Goal: Complete application form: Complete application form

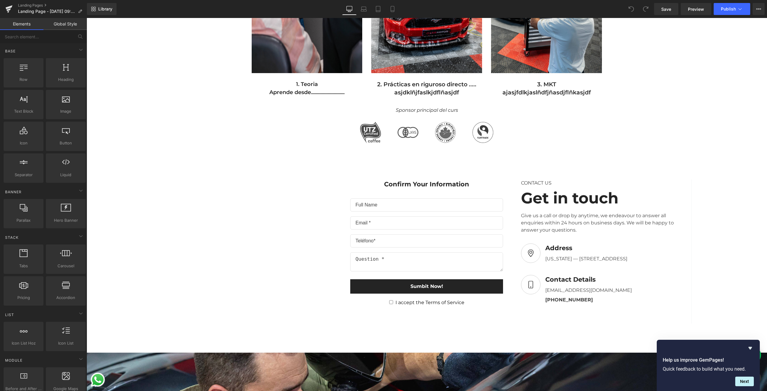
scroll to position [390, 0]
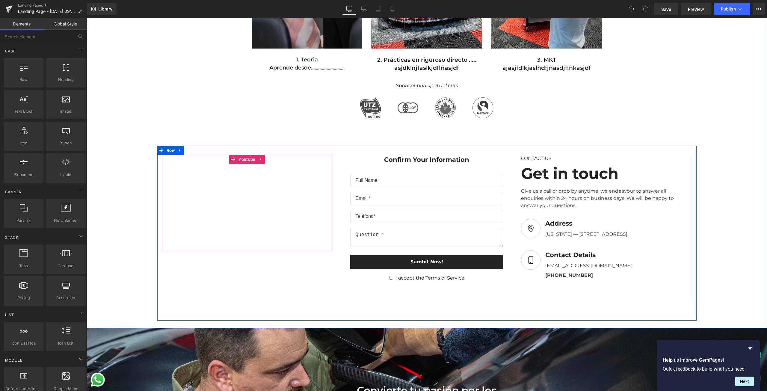
click at [259, 160] on icon at bounding box center [261, 159] width 4 height 4
click at [263, 160] on icon at bounding box center [265, 159] width 4 height 4
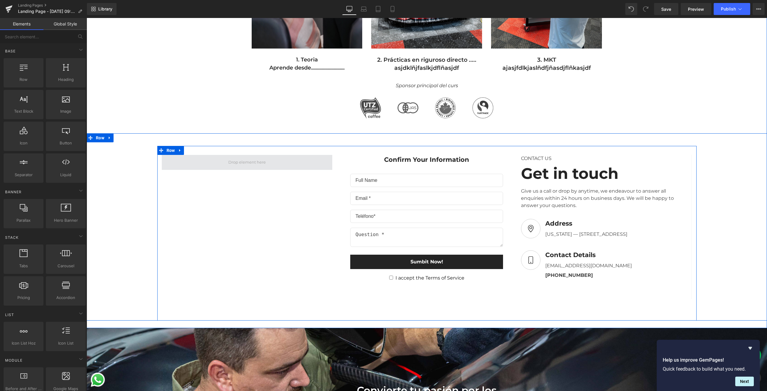
click at [249, 163] on span at bounding box center [247, 162] width 42 height 10
click at [269, 162] on span at bounding box center [247, 162] width 171 height 15
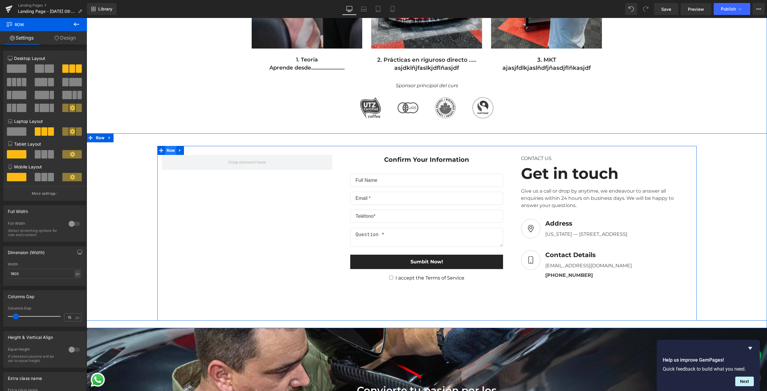
click at [170, 151] on span "Row" at bounding box center [170, 150] width 11 height 9
click at [45, 73] on span at bounding box center [49, 68] width 9 height 8
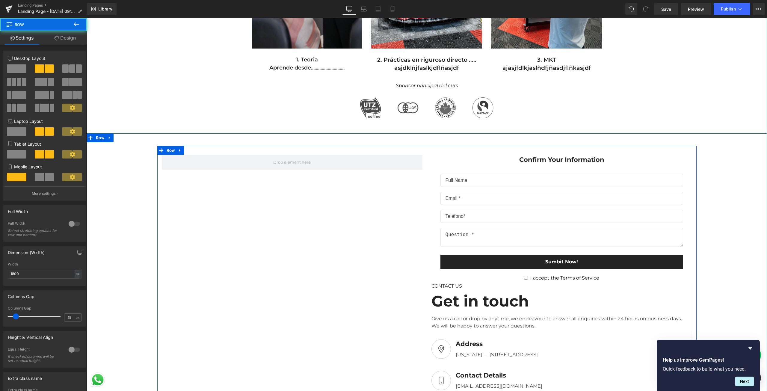
drag, startPoint x: 295, startPoint y: 168, endPoint x: 201, endPoint y: 177, distance: 95.1
click at [201, 177] on div "Confirm Your Information Text Block Text Field Email Field Email Field Text Are…" at bounding box center [426, 293] width 539 height 295
click at [201, 163] on span at bounding box center [292, 162] width 261 height 15
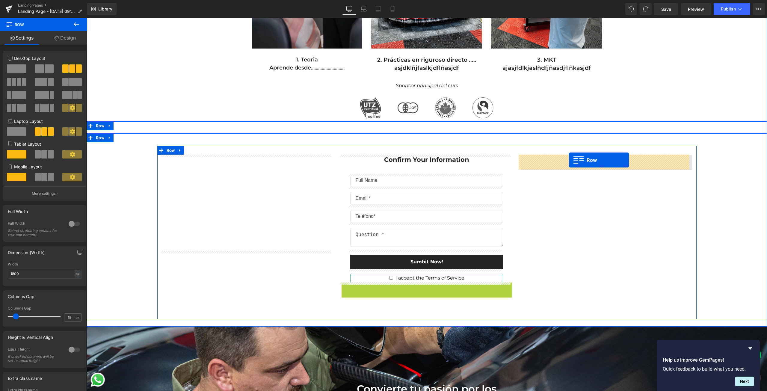
drag, startPoint x: 344, startPoint y: 288, endPoint x: 569, endPoint y: 160, distance: 258.7
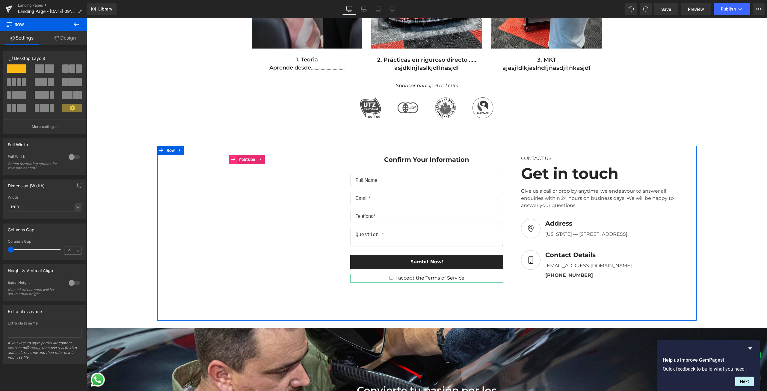
click at [231, 160] on icon at bounding box center [233, 159] width 4 height 4
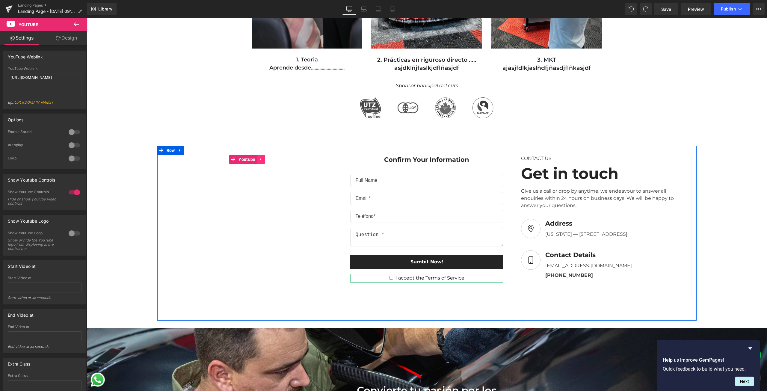
click at [259, 161] on icon at bounding box center [261, 159] width 4 height 4
click at [263, 161] on icon at bounding box center [265, 159] width 4 height 4
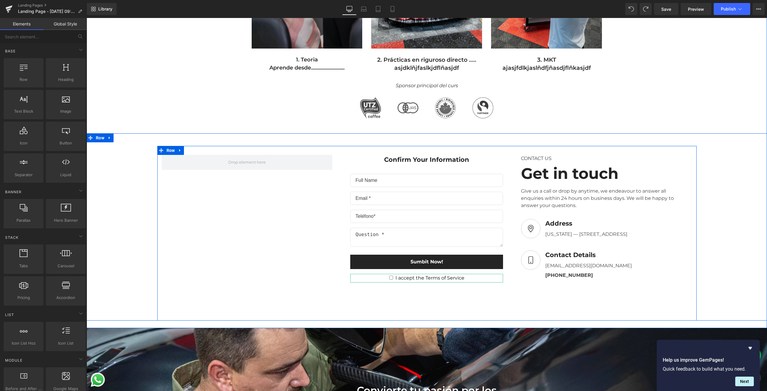
click at [216, 202] on div "Confirm Your Information Text Block Text Field Email Field Email Field Text Are…" at bounding box center [426, 233] width 539 height 175
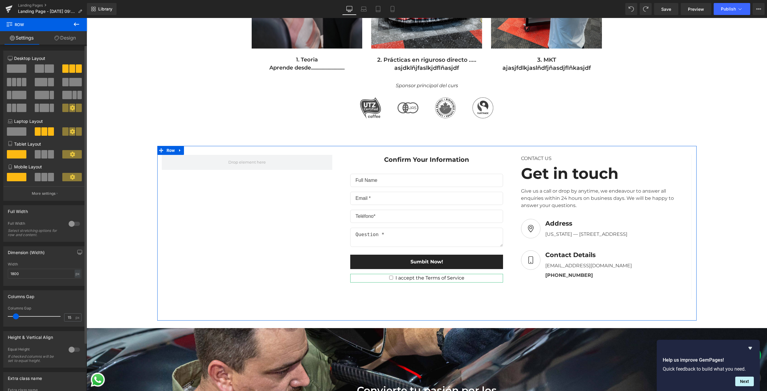
click at [46, 71] on span at bounding box center [49, 68] width 9 height 8
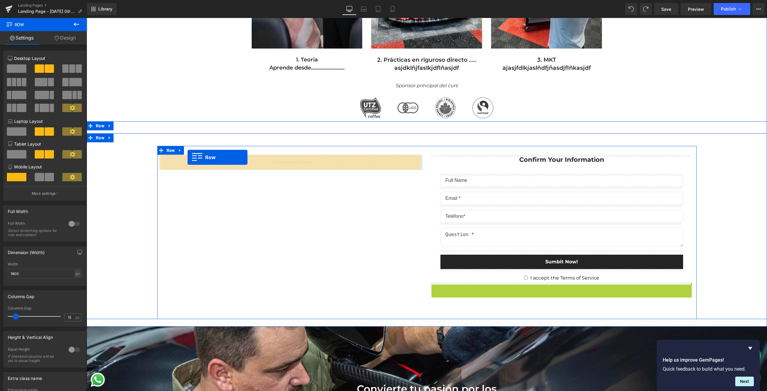
drag, startPoint x: 433, startPoint y: 287, endPoint x: 188, endPoint y: 157, distance: 277.5
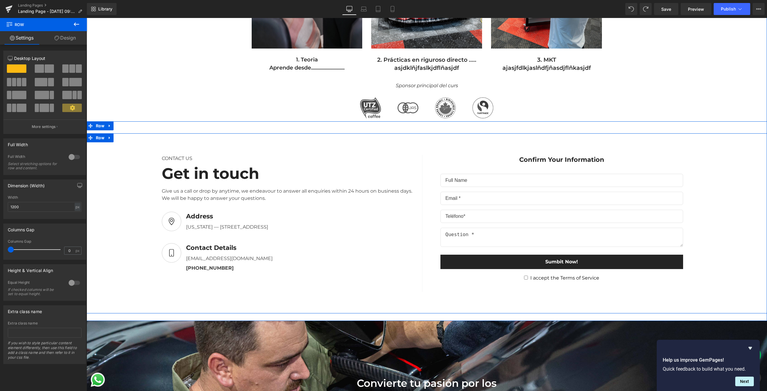
click at [225, 135] on div "42px" at bounding box center [427, 139] width 680 height 13
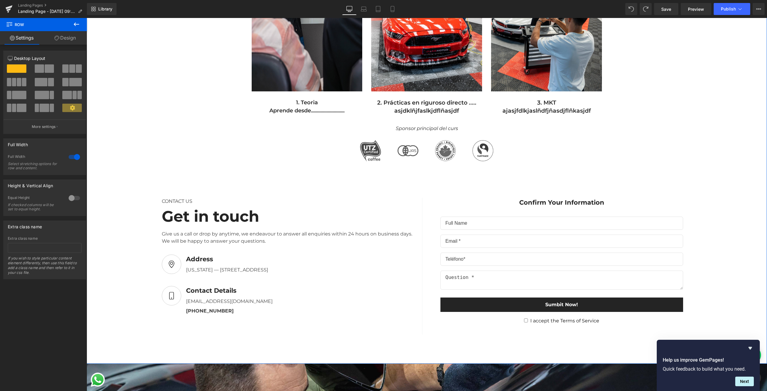
scroll to position [360, 0]
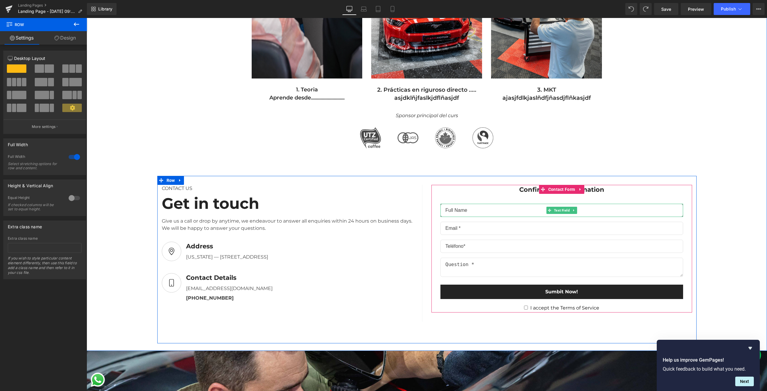
click at [442, 208] on input "text" at bounding box center [561, 210] width 243 height 13
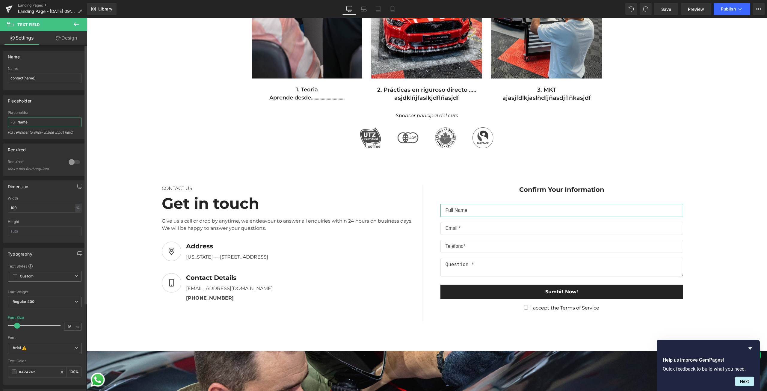
click at [60, 124] on input "Full Name" at bounding box center [45, 122] width 74 height 10
type input "Nombre y Apellidos*"
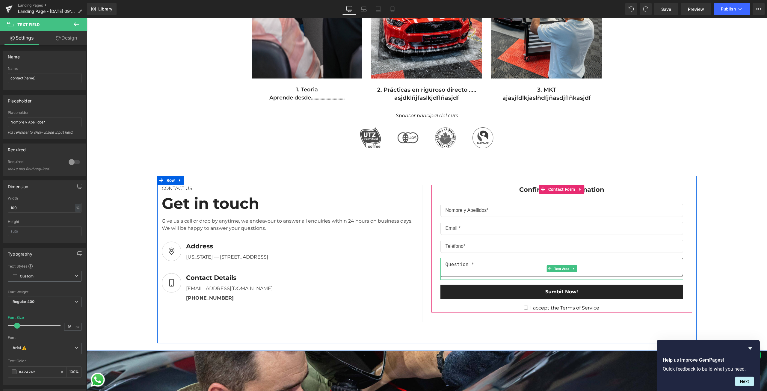
click at [464, 265] on textarea at bounding box center [561, 267] width 243 height 19
drag, startPoint x: 464, startPoint y: 265, endPoint x: 454, endPoint y: 266, distance: 10.0
click at [454, 266] on textarea at bounding box center [561, 267] width 243 height 19
click at [453, 266] on textarea at bounding box center [561, 267] width 243 height 19
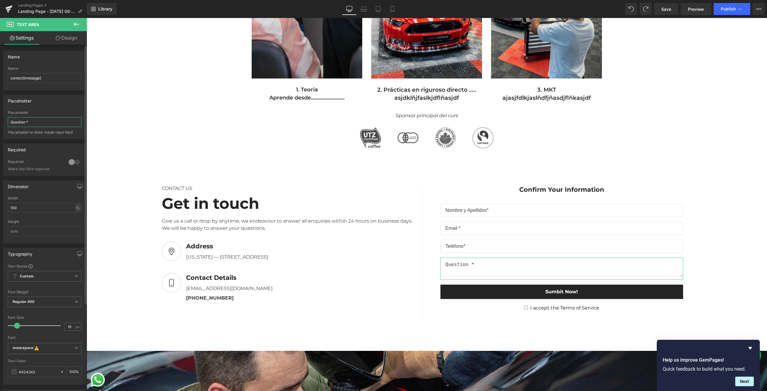
drag, startPoint x: 25, startPoint y: 121, endPoint x: 0, endPoint y: 122, distance: 25.5
click at [0, 122] on div "Placeholder Question * Placeholder Question * Placeholder to show inside input …" at bounding box center [45, 114] width 90 height 49
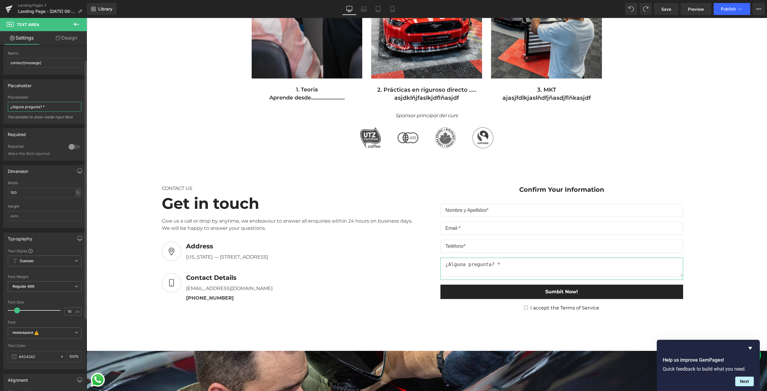
scroll to position [30, 0]
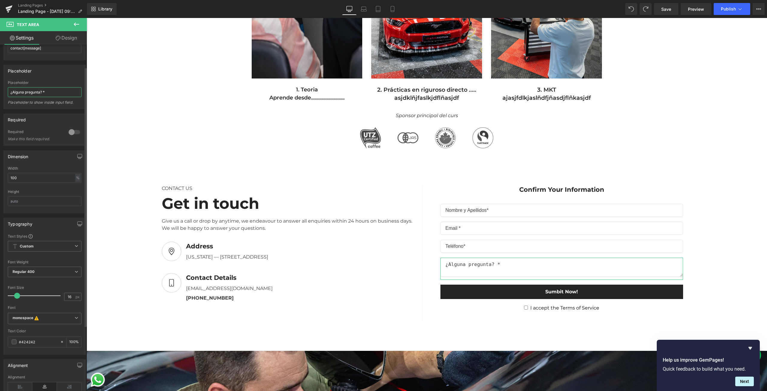
type input "¿Alguna pregunta? *"
click at [49, 240] on div "Font Default [PERSON_NAME] [GEOGRAPHIC_DATA] Work Sans Roboto monospace monospa…" at bounding box center [45, 273] width 74 height 79
click at [46, 245] on span "Custom Setup Global Style" at bounding box center [45, 246] width 74 height 11
click at [46, 245] on span "Custom Setup Global Style" at bounding box center [43, 246] width 71 height 11
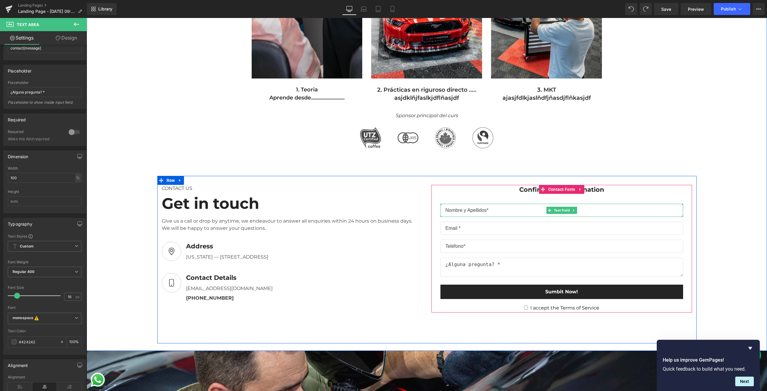
click at [554, 214] on input "text" at bounding box center [561, 210] width 243 height 13
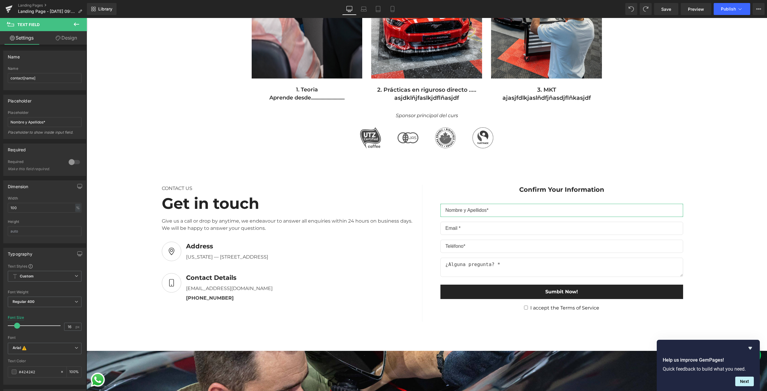
click at [61, 36] on link "Design" at bounding box center [66, 37] width 43 height 13
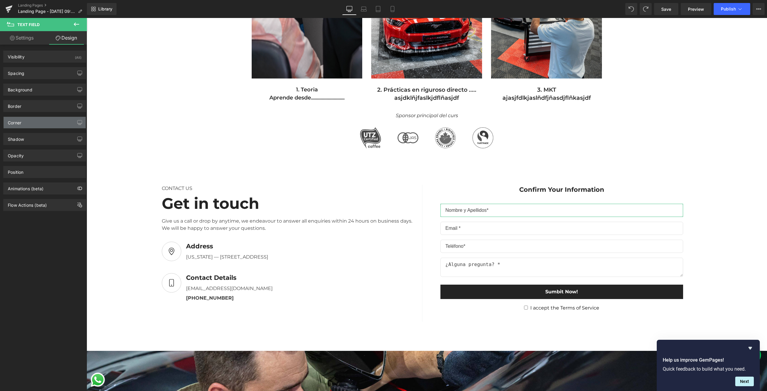
click at [40, 122] on div "Corner" at bounding box center [45, 122] width 82 height 11
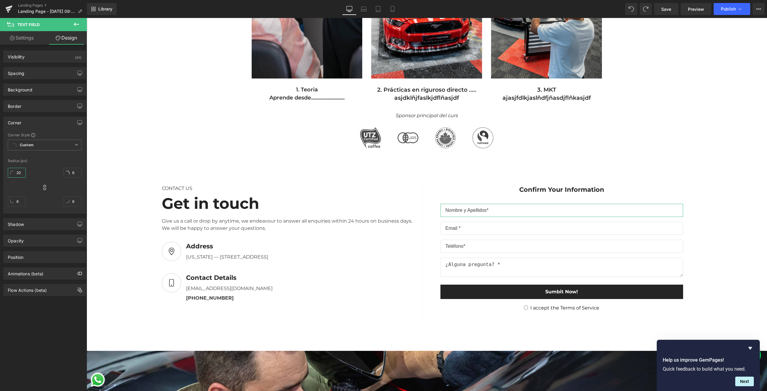
drag, startPoint x: 19, startPoint y: 174, endPoint x: 23, endPoint y: 166, distance: 9.2
click at [23, 166] on div "20" at bounding box center [17, 174] width 18 height 19
type input "15"
drag, startPoint x: 20, startPoint y: 170, endPoint x: 22, endPoint y: 173, distance: 3.3
click at [22, 173] on input "15" at bounding box center [17, 173] width 18 height 10
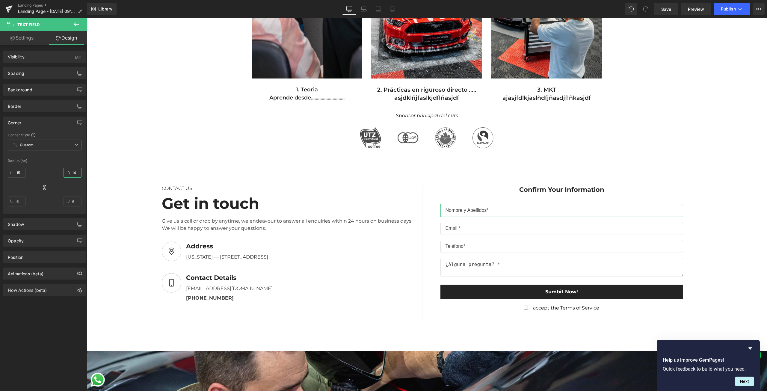
type input "15"
drag, startPoint x: 74, startPoint y: 173, endPoint x: 74, endPoint y: 168, distance: 5.4
click at [74, 168] on input "15" at bounding box center [73, 173] width 18 height 10
type input "15"
drag, startPoint x: 72, startPoint y: 200, endPoint x: 72, endPoint y: 194, distance: 5.4
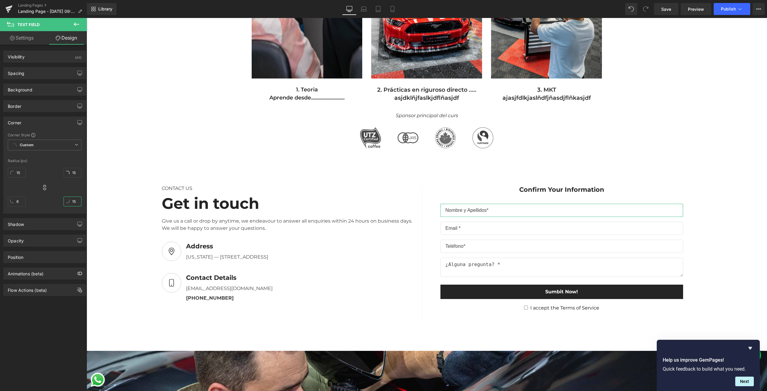
click at [72, 194] on div "15" at bounding box center [73, 203] width 18 height 19
drag, startPoint x: 24, startPoint y: 203, endPoint x: 24, endPoint y: 199, distance: 4.2
click at [24, 199] on input "13" at bounding box center [17, 202] width 18 height 10
click at [23, 201] on input "13" at bounding box center [17, 202] width 18 height 10
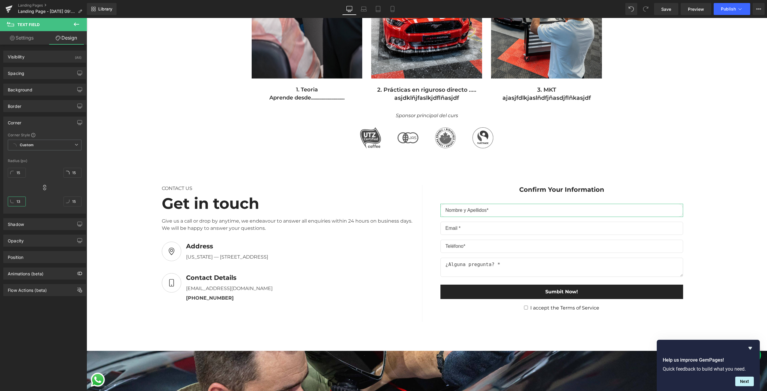
click at [23, 201] on input "13" at bounding box center [17, 202] width 18 height 10
type input "15"
click at [40, 196] on div "15px 15 15px 15 15px 15 15px 15" at bounding box center [45, 189] width 74 height 48
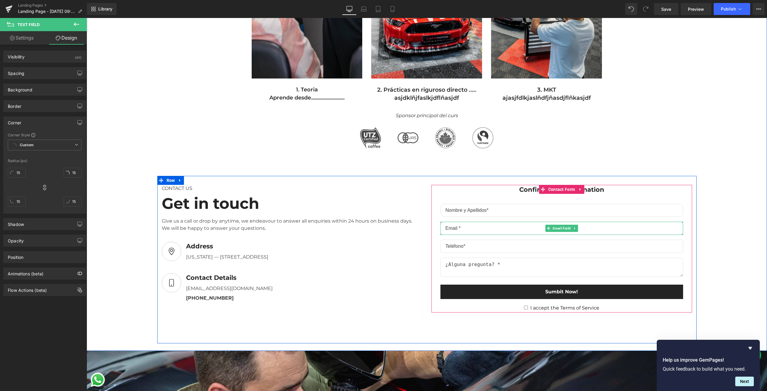
click at [465, 231] on input "email" at bounding box center [561, 228] width 243 height 13
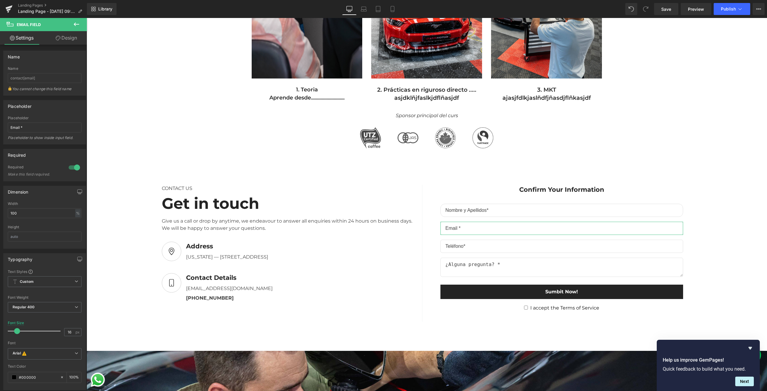
click at [71, 41] on link "Design" at bounding box center [66, 37] width 43 height 13
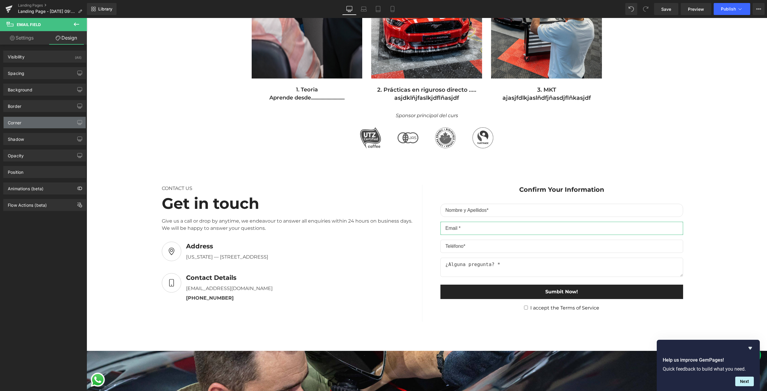
click at [43, 126] on div "Corner" at bounding box center [45, 122] width 82 height 11
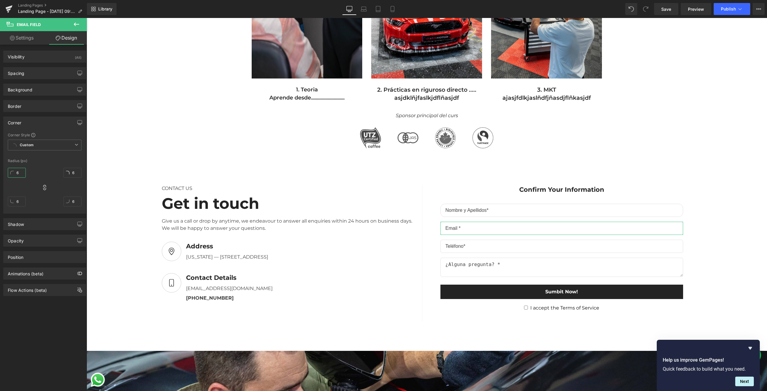
click at [17, 170] on input "6" at bounding box center [17, 173] width 18 height 10
type input "15"
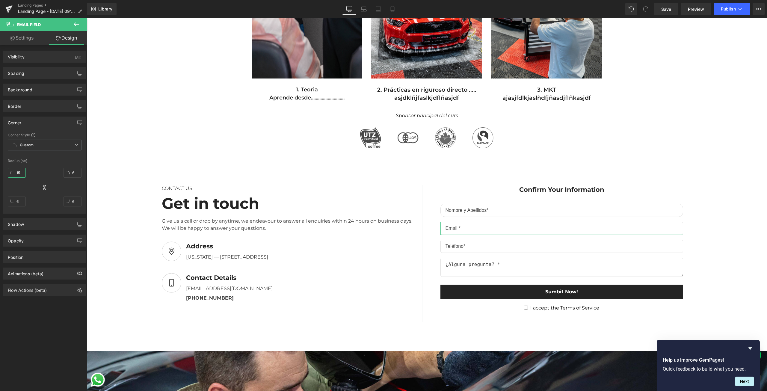
type input "15"
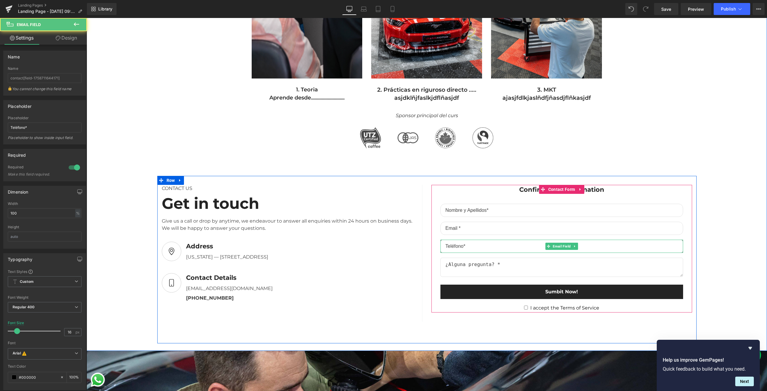
click at [452, 247] on input "email" at bounding box center [561, 246] width 243 height 13
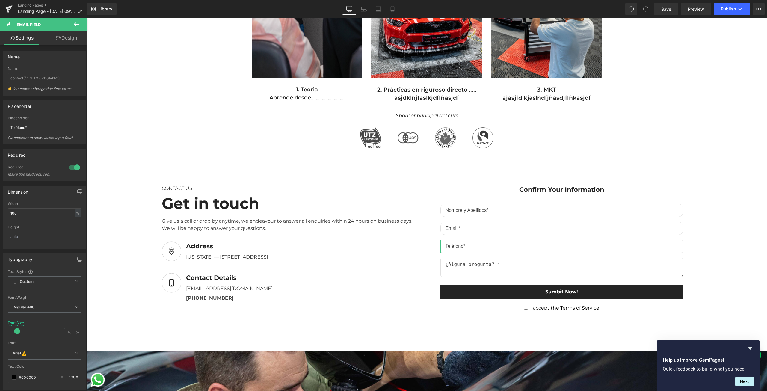
click at [69, 37] on link "Design" at bounding box center [66, 37] width 43 height 13
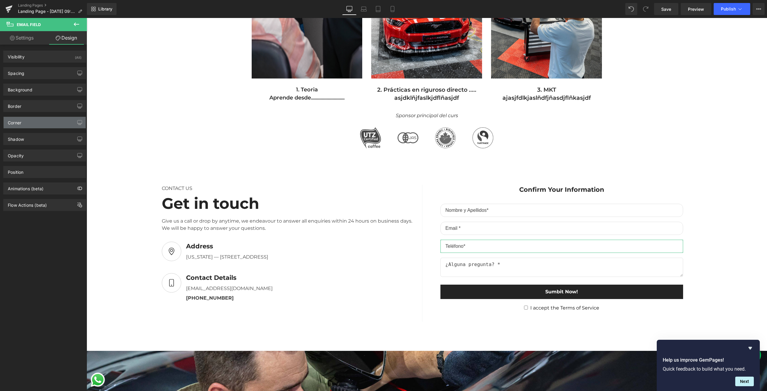
click at [41, 120] on div "Corner" at bounding box center [45, 122] width 82 height 11
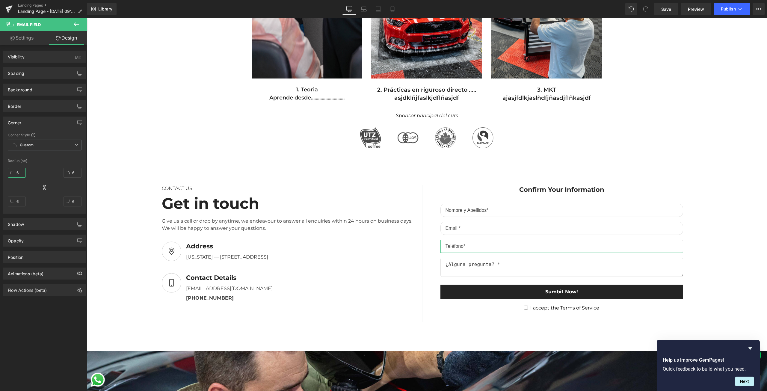
click at [21, 170] on input "6" at bounding box center [17, 173] width 18 height 10
type input "1"
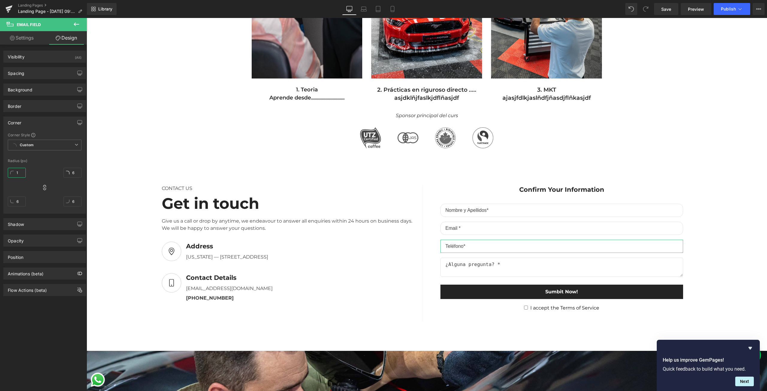
type input "1"
type input "15"
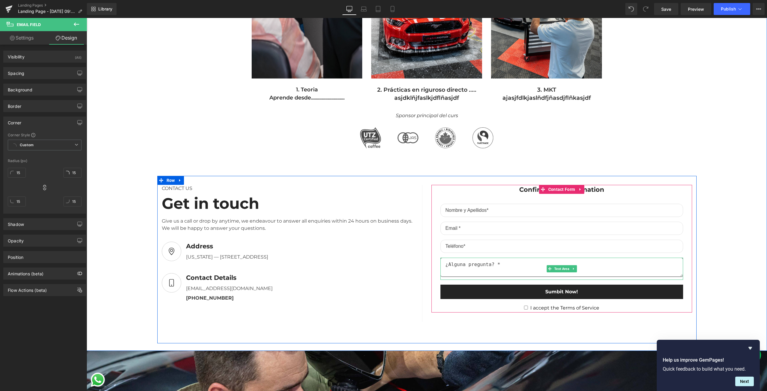
click at [490, 271] on textarea at bounding box center [561, 267] width 243 height 19
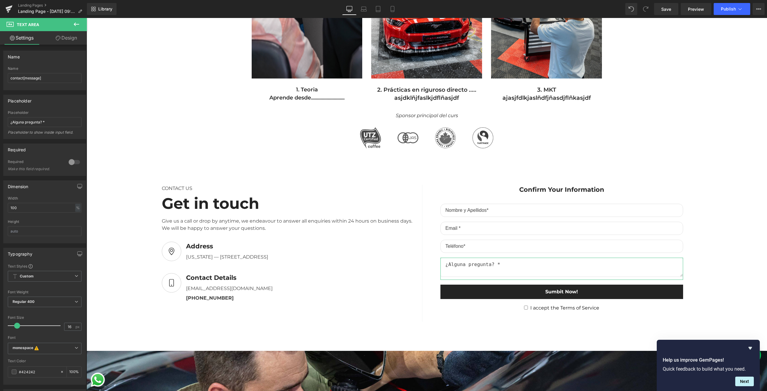
click at [70, 37] on link "Design" at bounding box center [66, 37] width 43 height 13
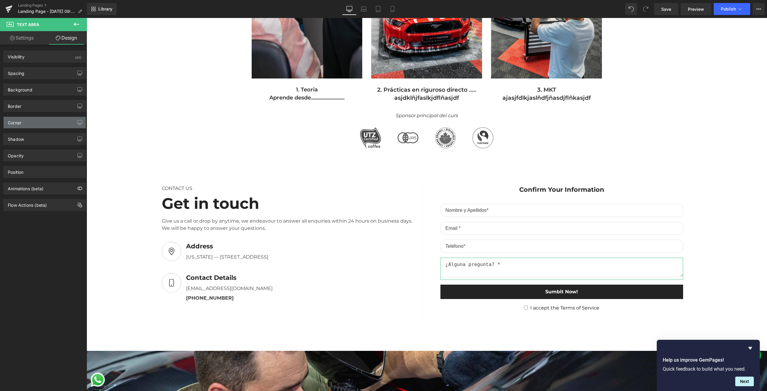
click at [46, 125] on div "Corner" at bounding box center [45, 122] width 82 height 11
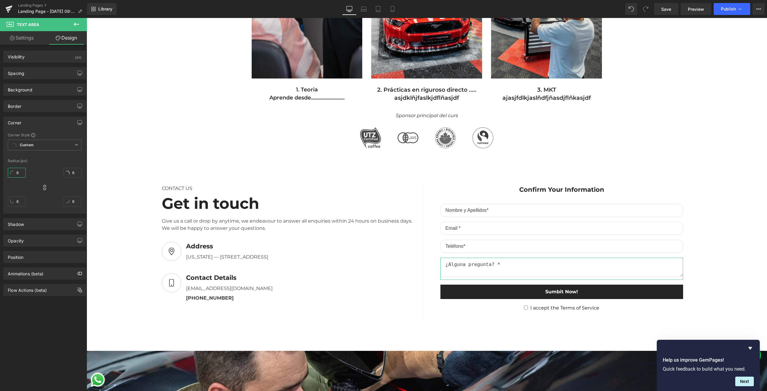
click at [18, 169] on input "6" at bounding box center [17, 173] width 18 height 10
type input "15"
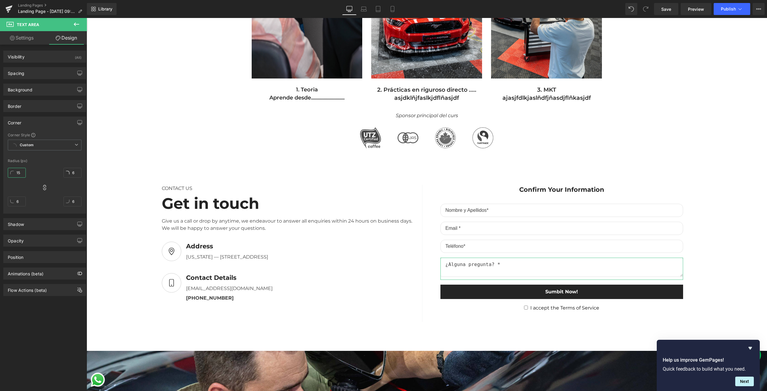
type input "15"
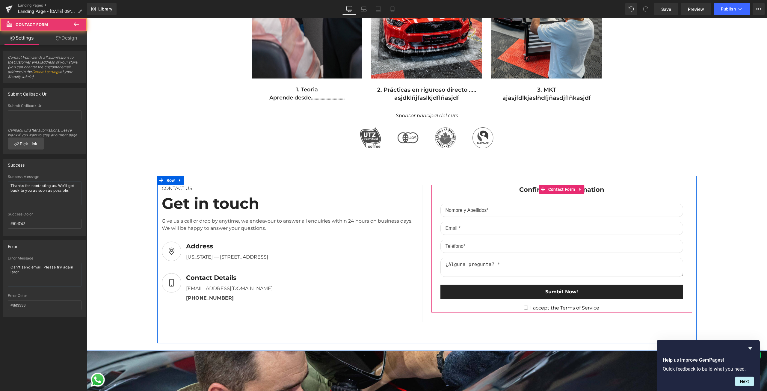
click at [440, 300] on div "Confirm Your Information Text Block Text Field Email Field Email Field Text Are…" at bounding box center [561, 249] width 243 height 128
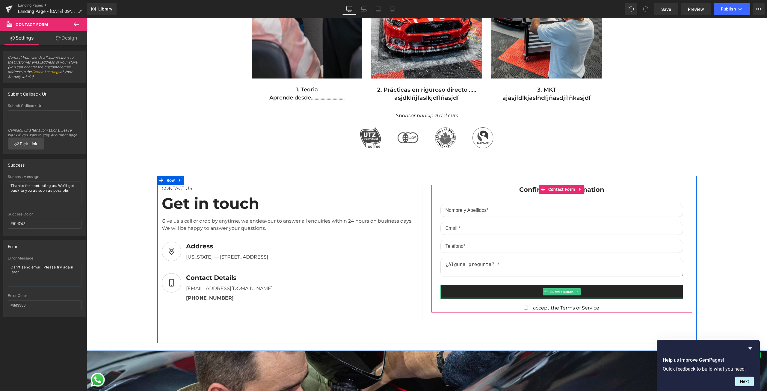
click at [442, 298] on div at bounding box center [561, 298] width 243 height 1
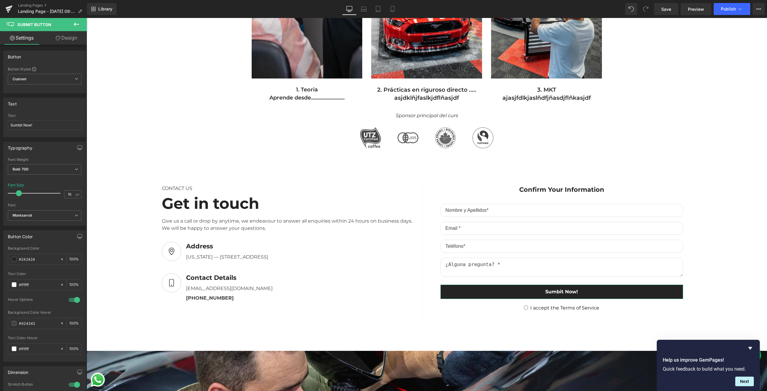
click at [63, 40] on link "Design" at bounding box center [66, 37] width 43 height 13
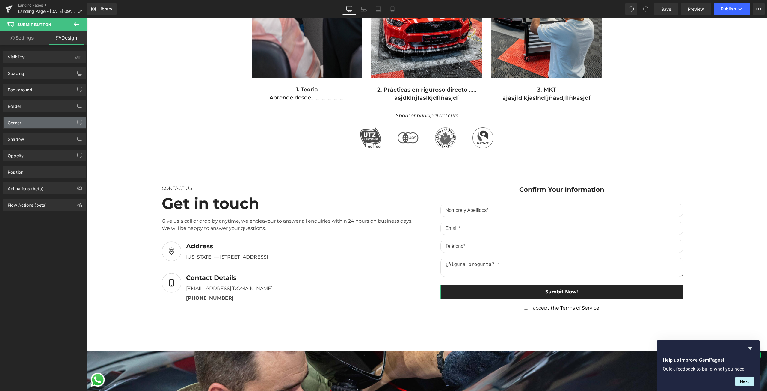
click at [34, 124] on div "Corner" at bounding box center [45, 122] width 82 height 11
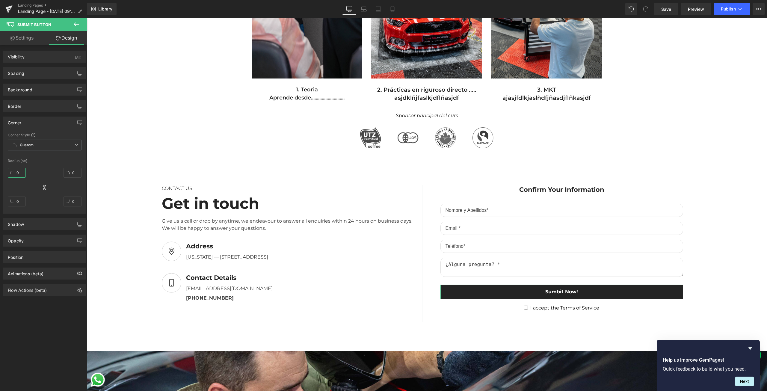
click at [19, 175] on input "0" at bounding box center [17, 173] width 18 height 10
type input "115"
type input "11"
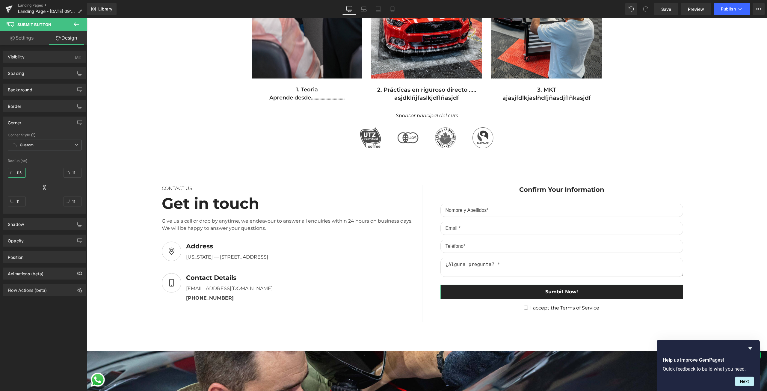
type input "115"
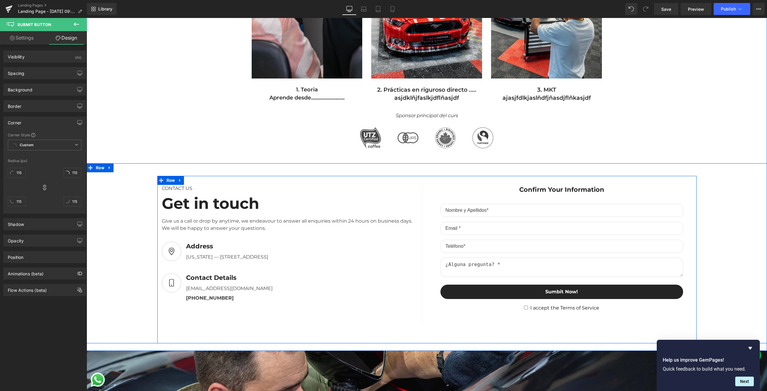
click at [497, 320] on div "CONTACT US Text Block Get in touch Heading Give us a call or drop by anytime, w…" at bounding box center [426, 259] width 539 height 167
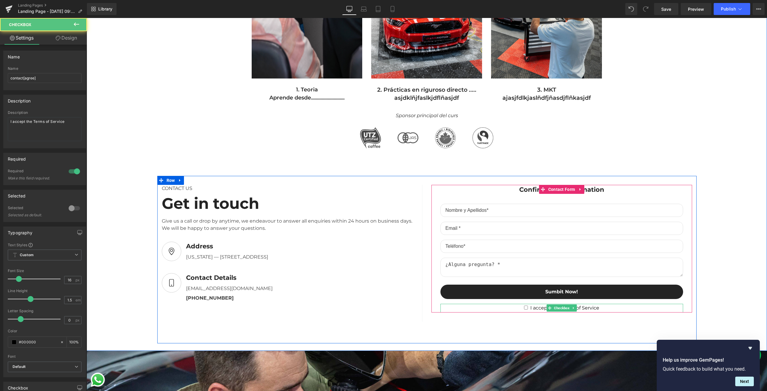
click at [530, 307] on span "I accept the Terms of Service" at bounding box center [563, 308] width 71 height 6
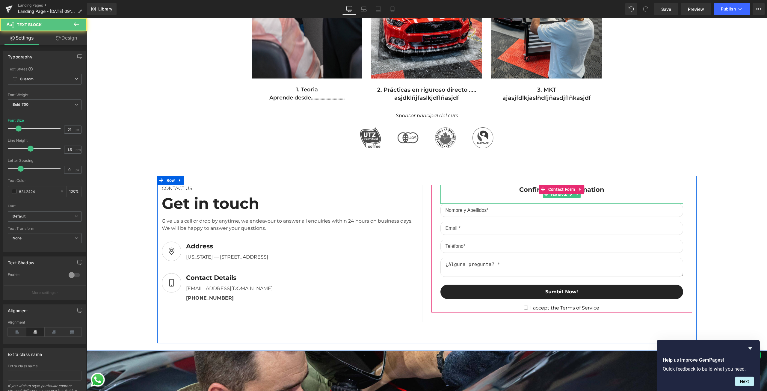
click at [513, 188] on div "Confirm Your Information" at bounding box center [561, 194] width 243 height 19
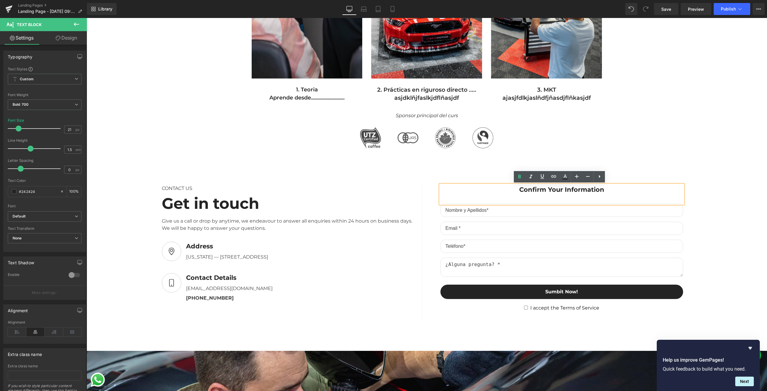
click at [529, 191] on div "Confirm Your Information" at bounding box center [561, 194] width 243 height 19
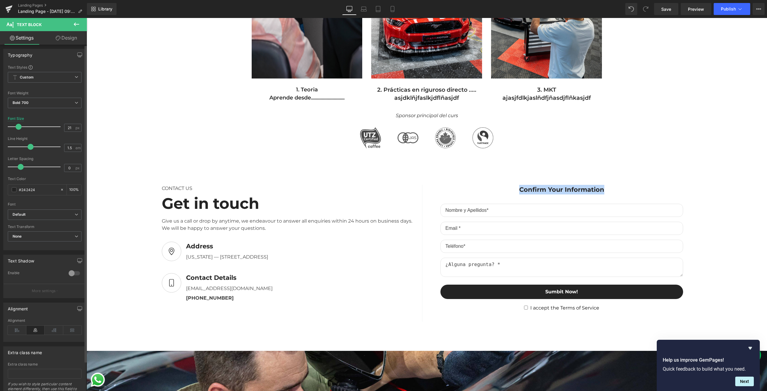
scroll to position [0, 0]
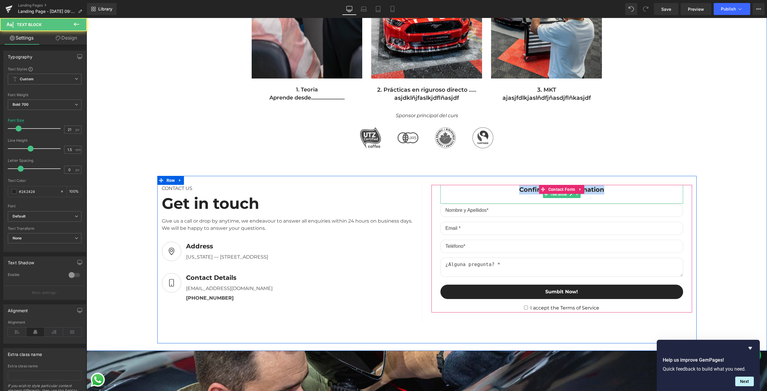
click at [528, 196] on div "Confirm Your Information" at bounding box center [561, 194] width 243 height 19
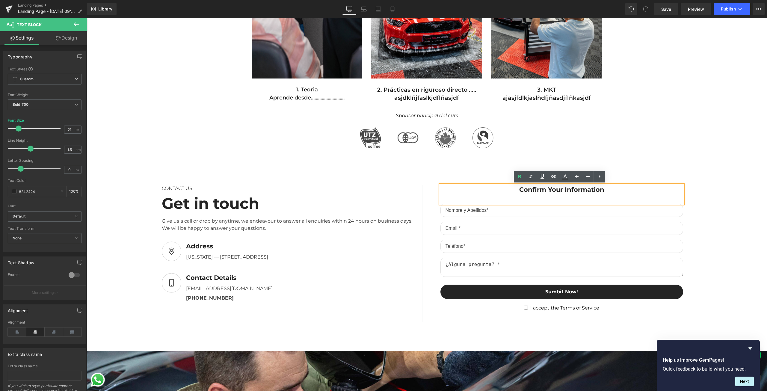
click at [528, 191] on div "Confirm Your Information" at bounding box center [561, 194] width 243 height 19
click at [551, 185] on div "Confirm Your Information" at bounding box center [561, 194] width 243 height 19
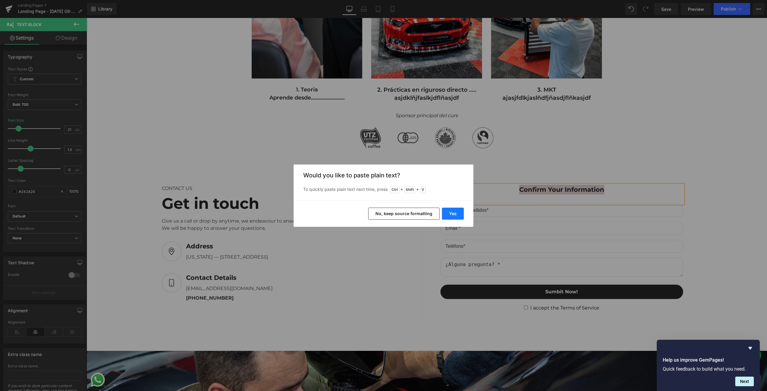
click at [455, 210] on button "Yes" at bounding box center [453, 214] width 22 height 12
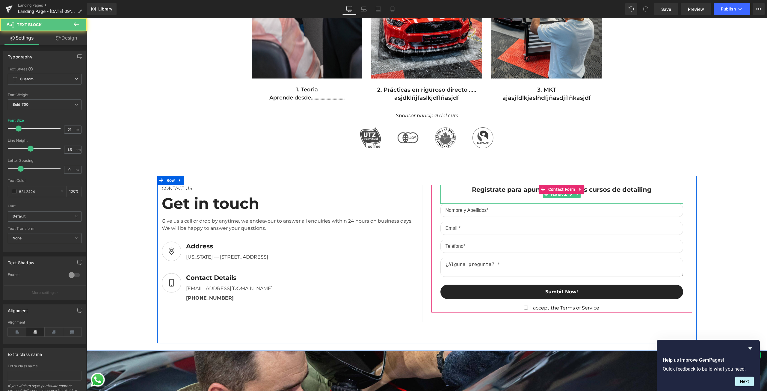
click at [487, 193] on div "Registrate para apuntarte a futuros cursos de detailing" at bounding box center [561, 194] width 243 height 19
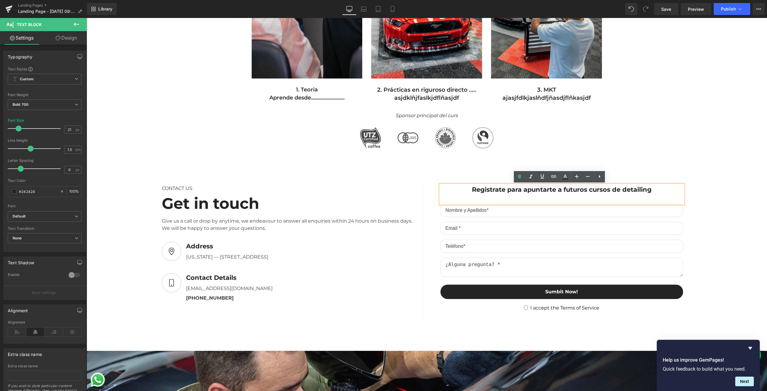
click at [499, 188] on div "Registrate para apuntarte a futuros cursos de detailing" at bounding box center [561, 194] width 243 height 19
drag, startPoint x: 586, startPoint y: 190, endPoint x: 662, endPoint y: 197, distance: 76.1
click at [561, 194] on div "Registrate para apuntarte a futuros cursos de detailing" at bounding box center [561, 194] width 243 height 19
drag, startPoint x: 634, startPoint y: 189, endPoint x: 640, endPoint y: 189, distance: 6.3
click at [634, 189] on div "Registrate para apuntarte a nuestros cursos de detailing" at bounding box center [561, 194] width 243 height 19
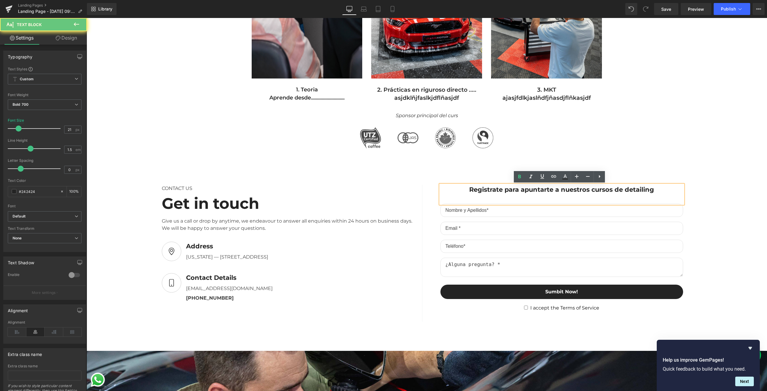
click at [659, 189] on div "Registrate para apuntarte a nuestros cursos de detailing" at bounding box center [561, 194] width 243 height 19
